Goal: Information Seeking & Learning: Check status

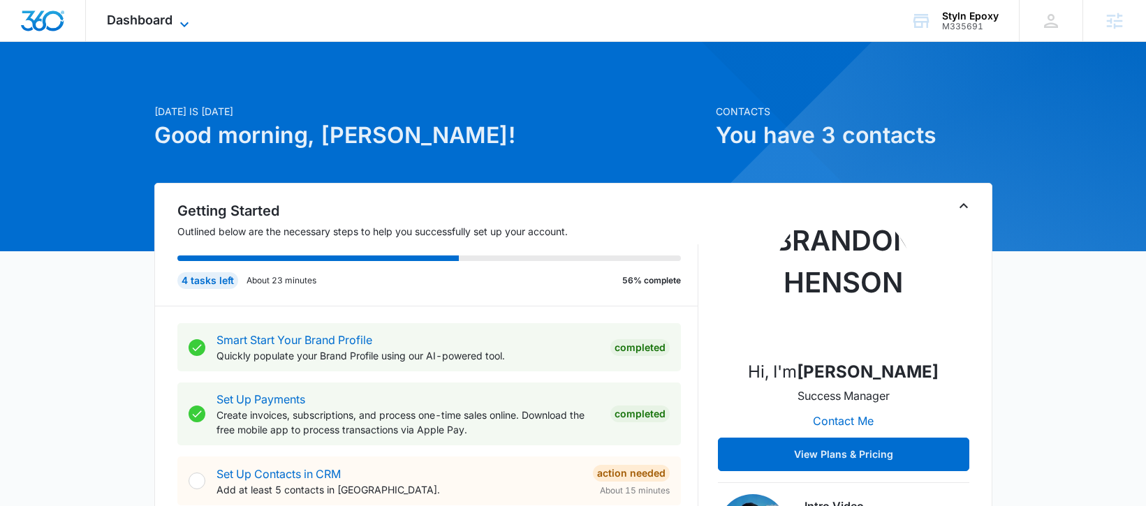
click at [158, 16] on span "Dashboard" at bounding box center [140, 20] width 66 height 15
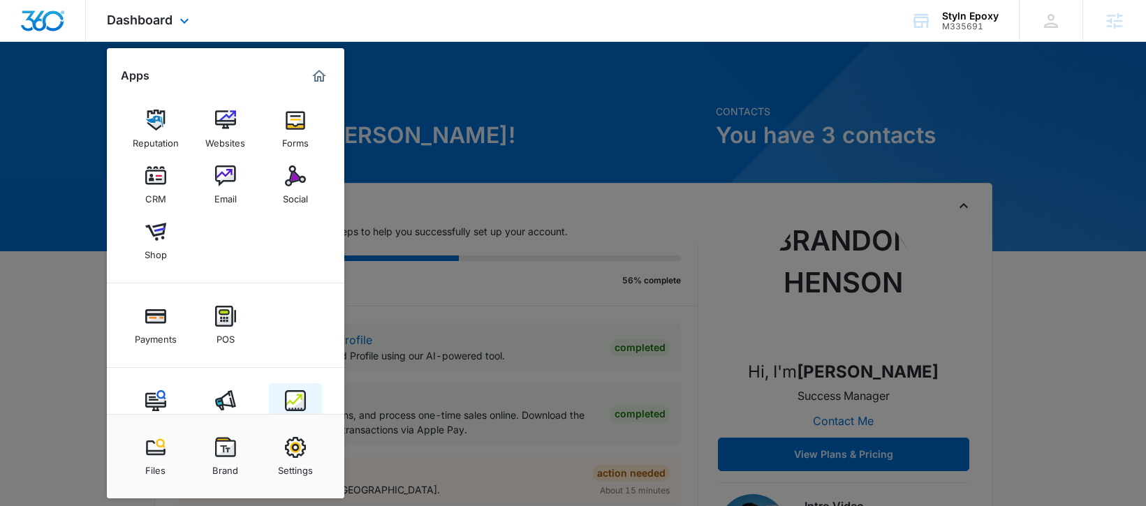
click at [290, 399] on img at bounding box center [295, 400] width 21 height 21
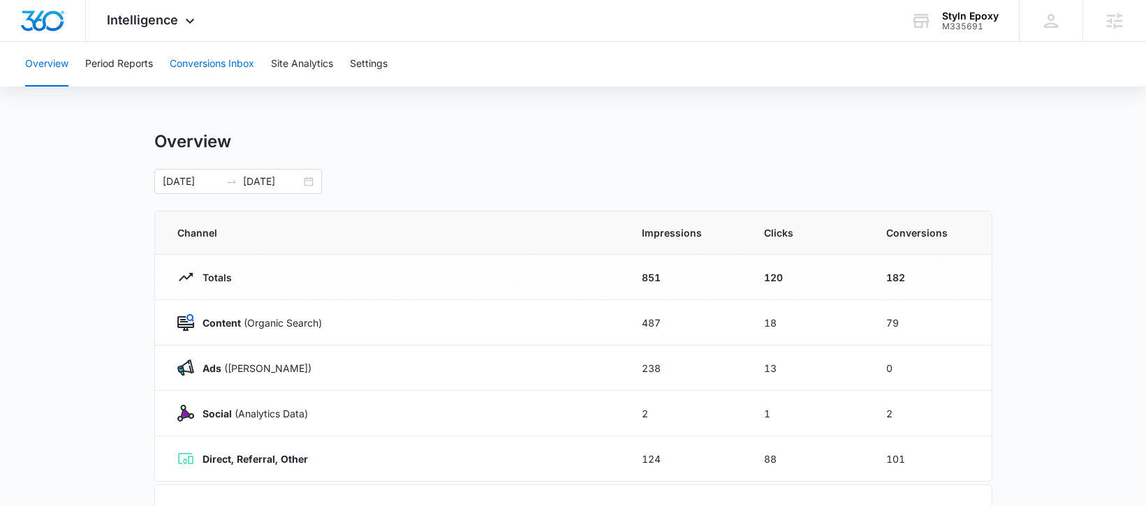
click at [214, 62] on button "Conversions Inbox" at bounding box center [212, 64] width 84 height 45
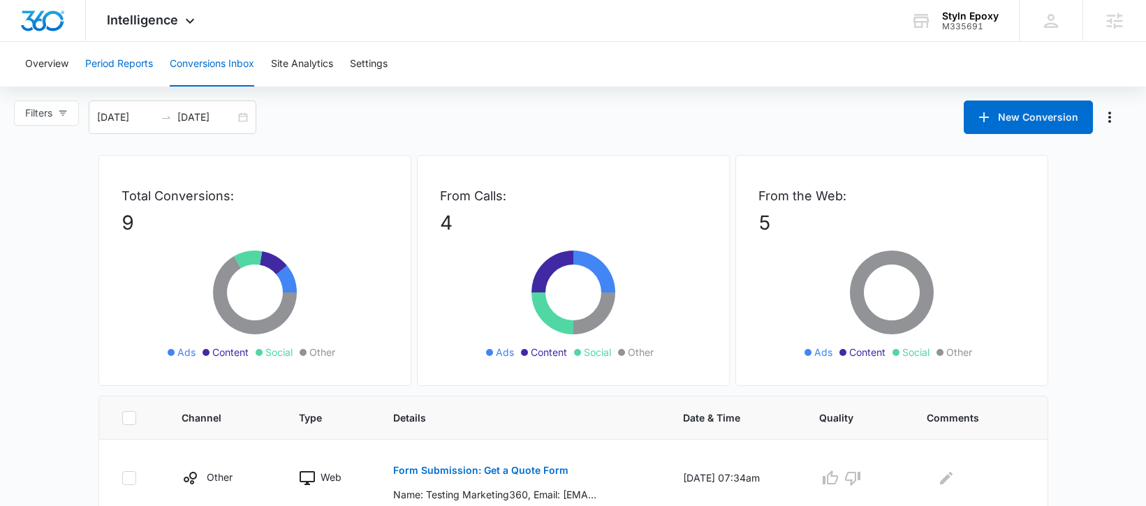
click at [121, 68] on button "Period Reports" at bounding box center [119, 64] width 68 height 45
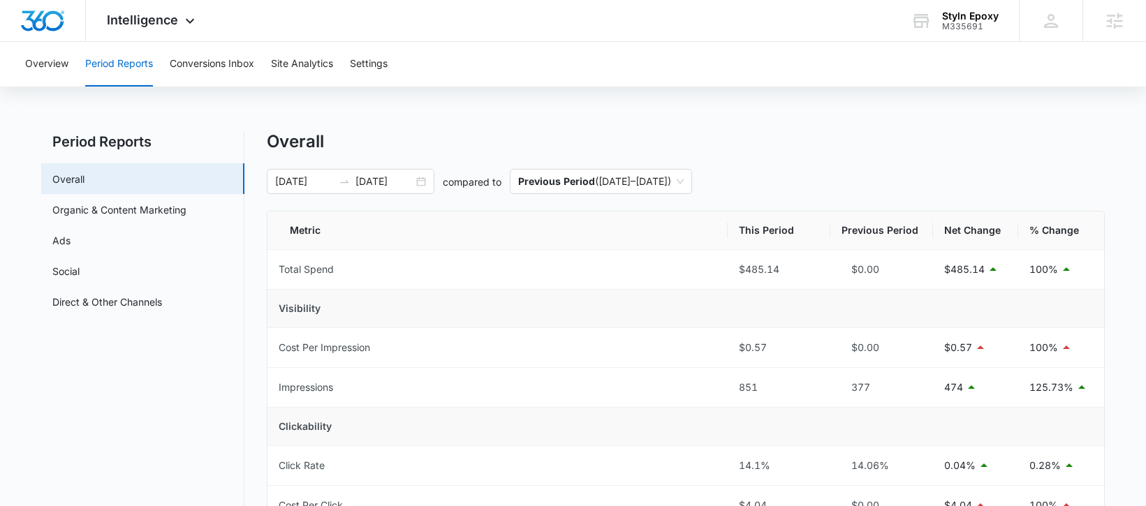
click at [22, 70] on div "Overview Period Reports Conversions Inbox Site Analytics Settings" at bounding box center [573, 64] width 1112 height 45
click at [36, 63] on button "Overview" at bounding box center [46, 64] width 43 height 45
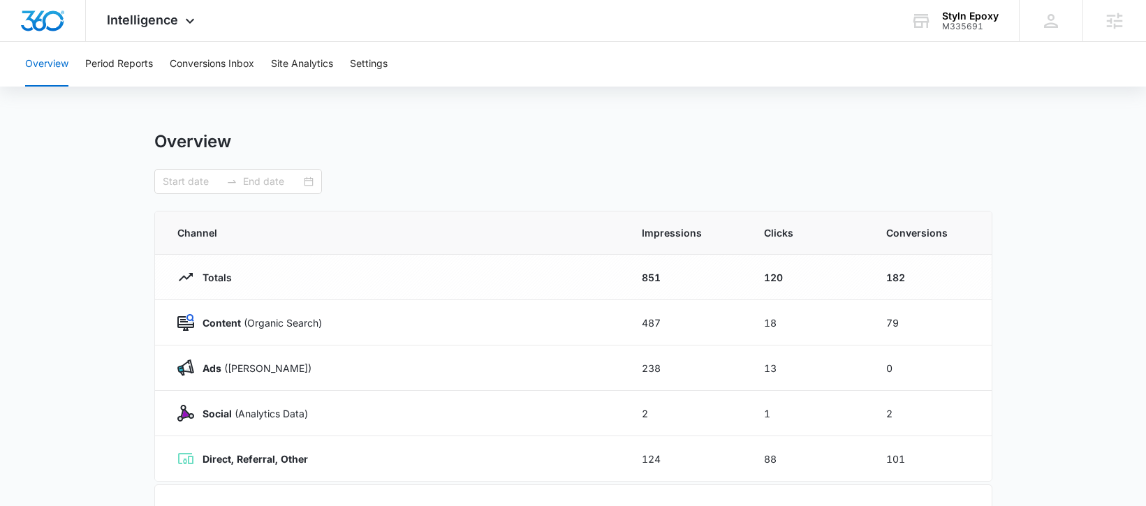
type input "[DATE]"
click at [149, 34] on div "Intelligence Apps Reputation Websites Forms CRM Email Social Shop Payments POS …" at bounding box center [152, 20] width 133 height 41
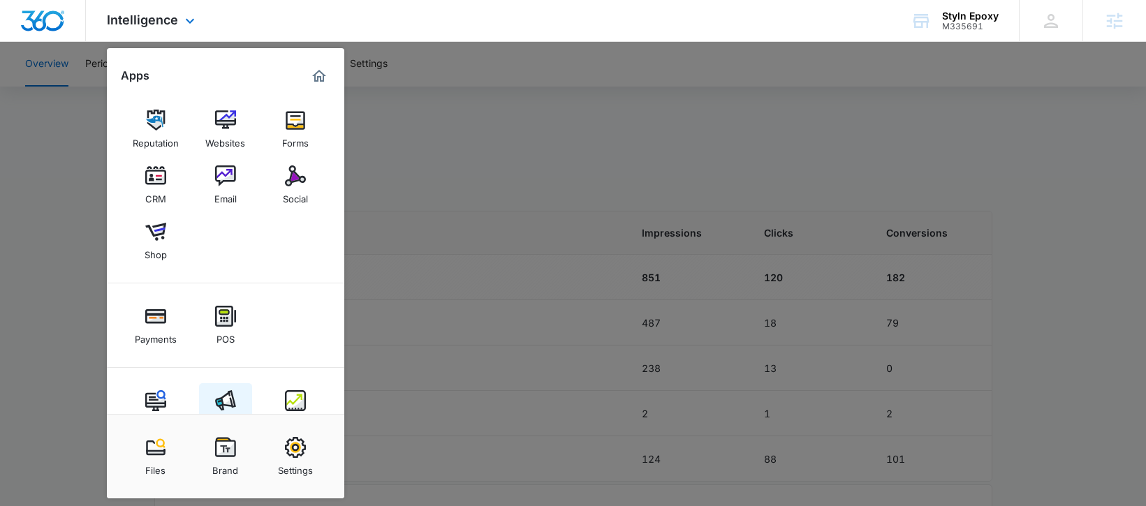
scroll to position [38, 0]
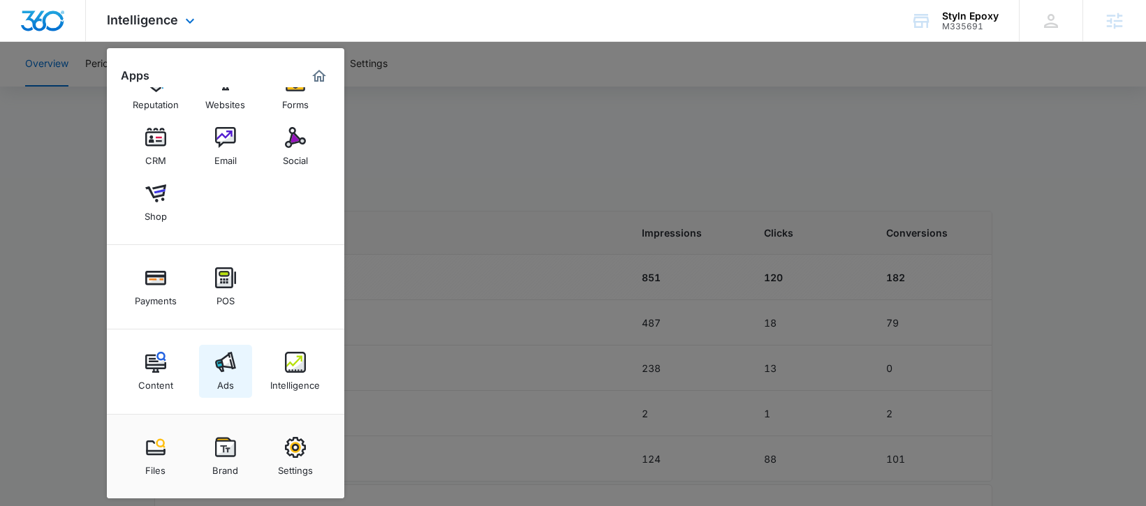
click at [228, 374] on div "Ads" at bounding box center [225, 382] width 17 height 18
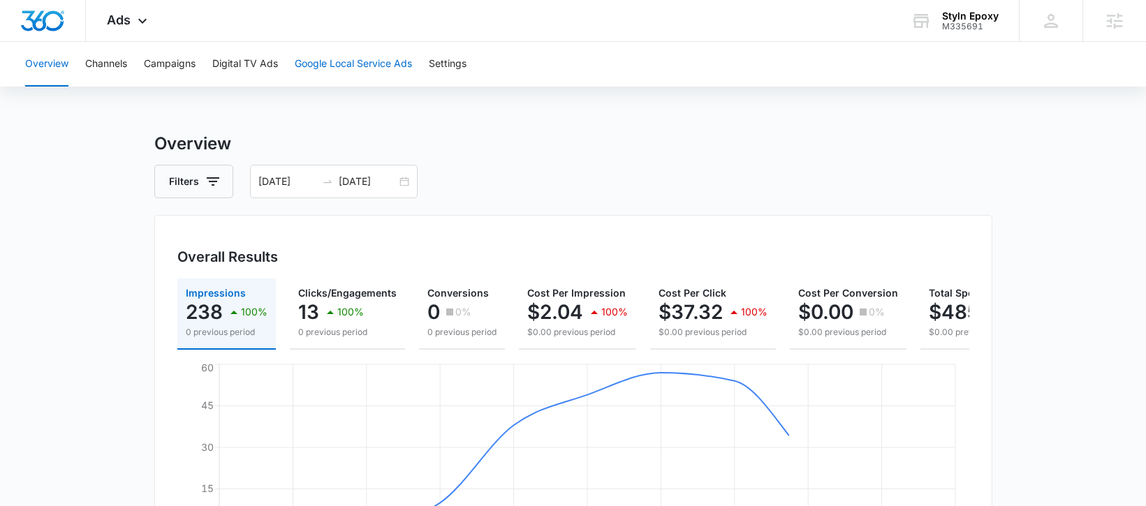
click at [357, 68] on button "Google Local Service Ads" at bounding box center [353, 64] width 117 height 45
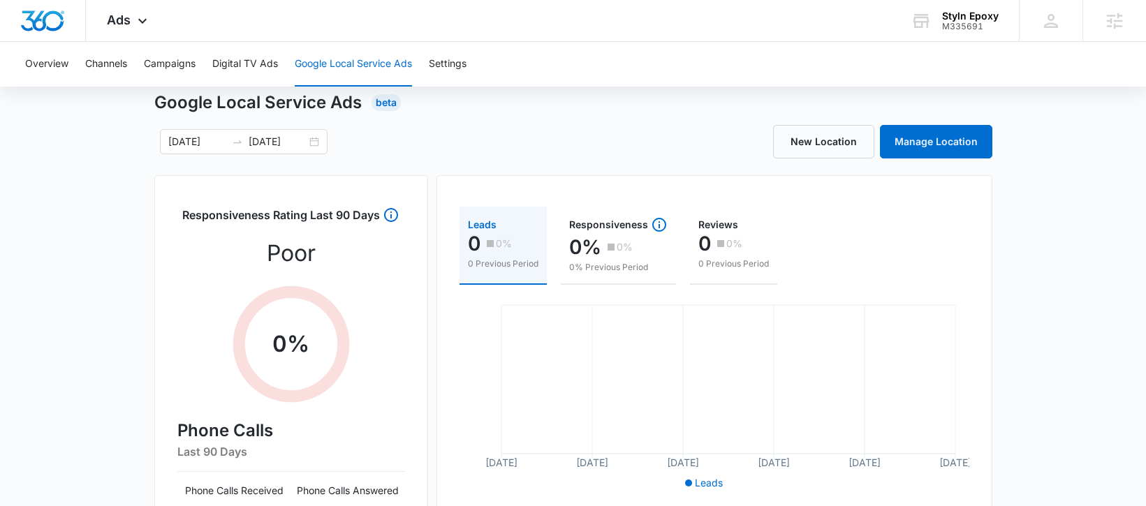
scroll to position [39, 0]
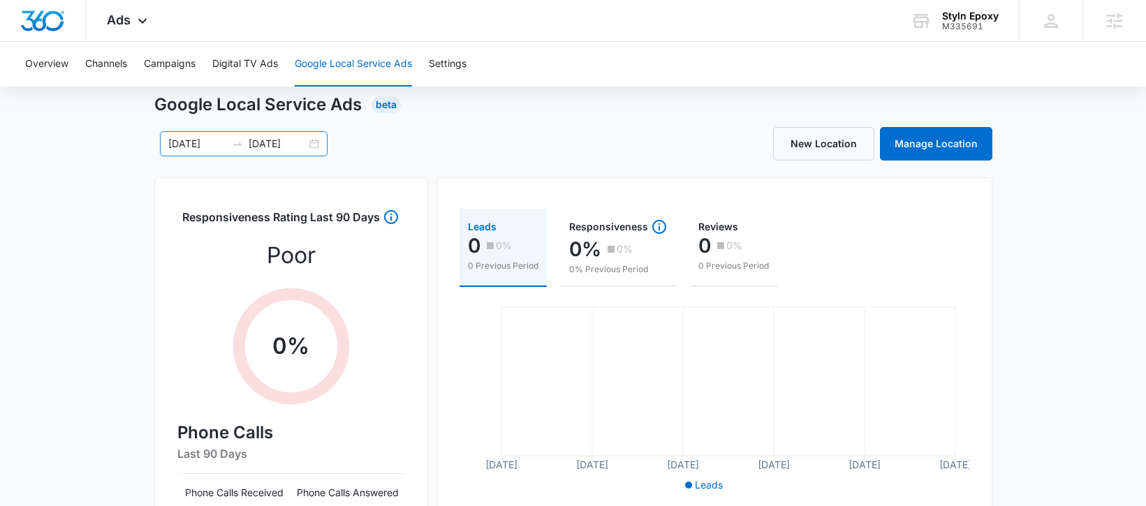
click at [315, 147] on div "[DATE] [DATE]" at bounding box center [244, 143] width 168 height 25
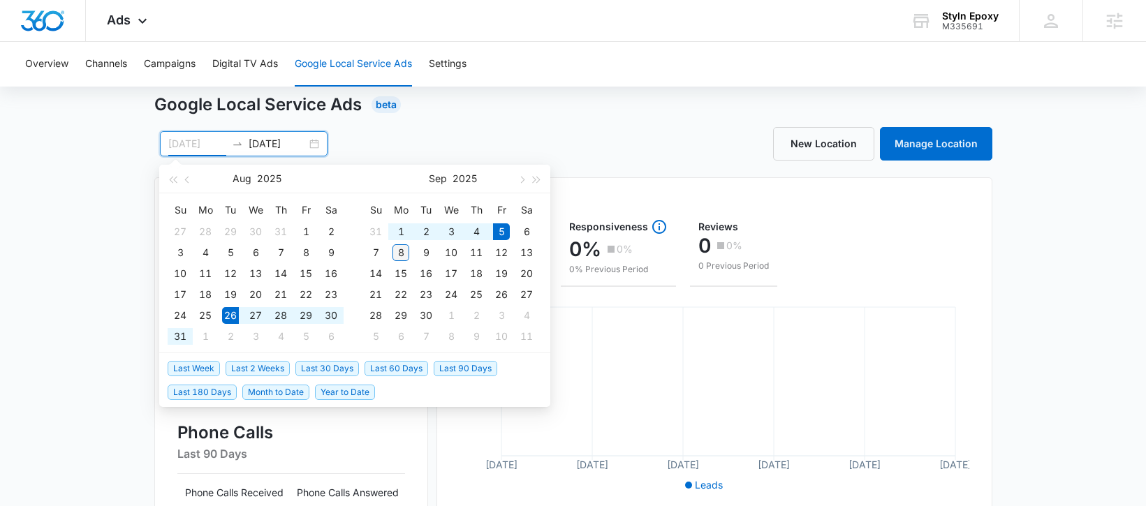
type input "[DATE]"
click at [398, 256] on div "8" at bounding box center [400, 252] width 17 height 17
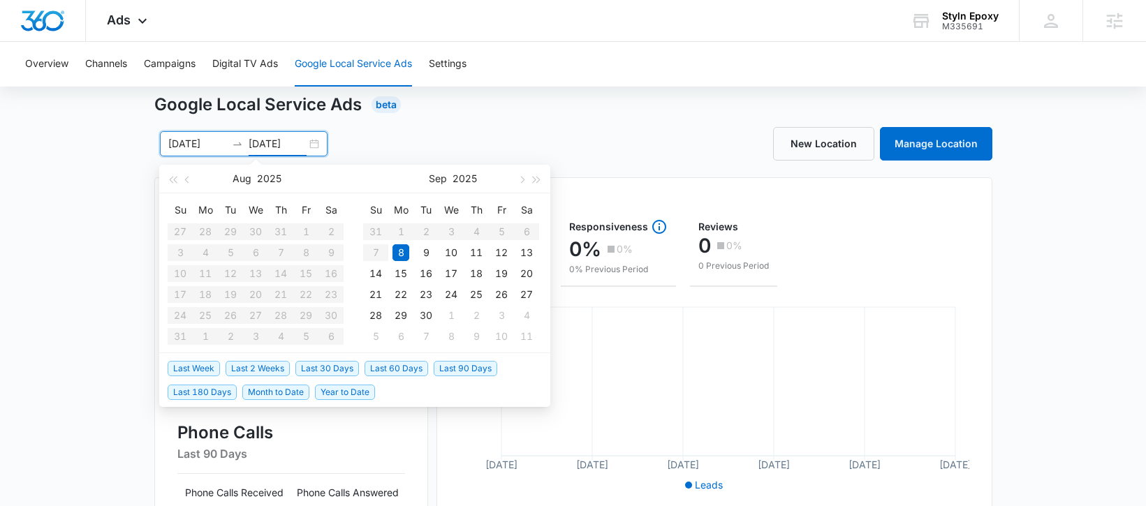
type input "[DATE]"
click at [195, 145] on input "[DATE]" at bounding box center [197, 143] width 58 height 15
type input "[DATE]"
click at [228, 309] on div "26" at bounding box center [230, 315] width 17 height 17
type input "[DATE]"
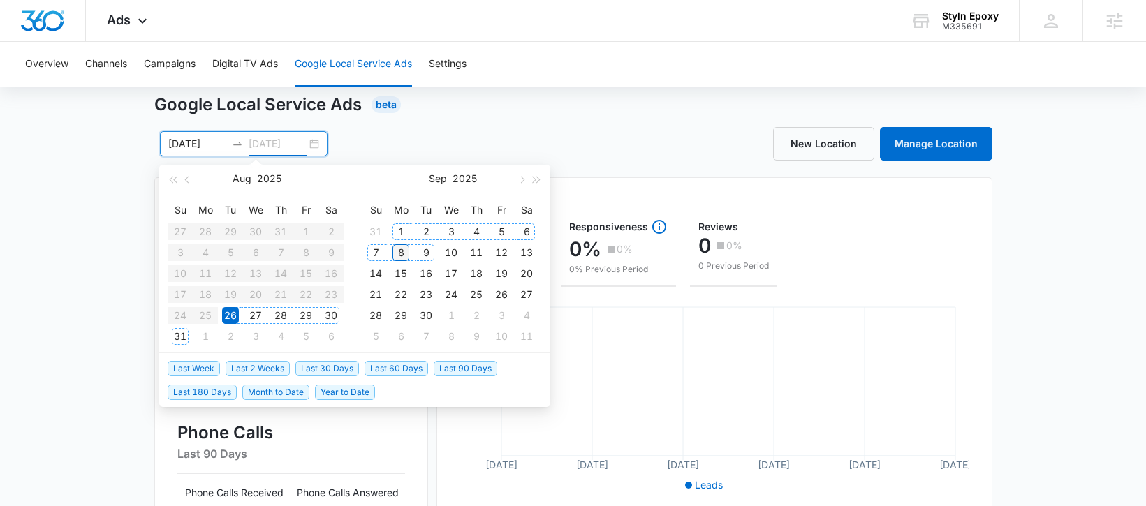
type input "[DATE]"
click at [403, 252] on div "8" at bounding box center [400, 252] width 17 height 17
